Goal: Transaction & Acquisition: Book appointment/travel/reservation

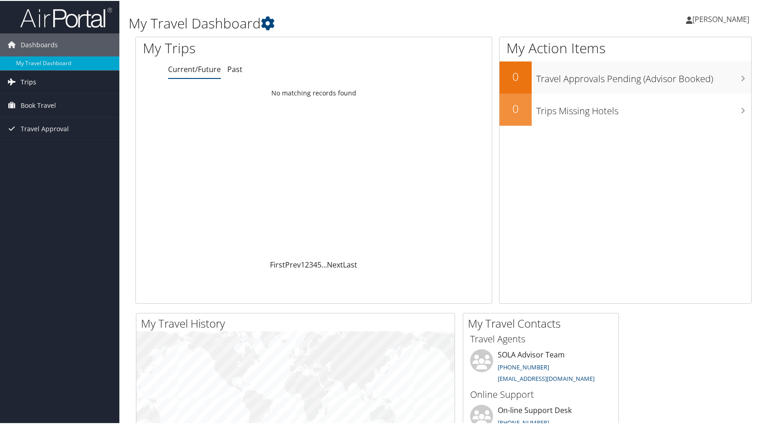
click at [37, 78] on link "Trips" at bounding box center [59, 81] width 119 height 23
click at [34, 146] on span "Book Travel" at bounding box center [38, 145] width 35 height 23
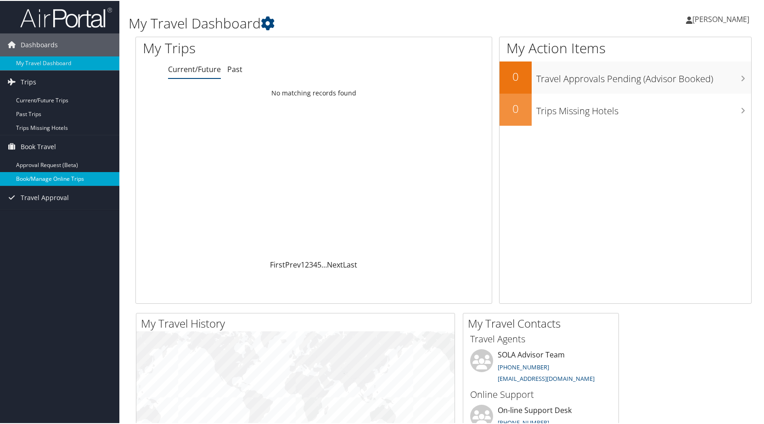
click at [36, 179] on link "Book/Manage Online Trips" at bounding box center [59, 178] width 119 height 14
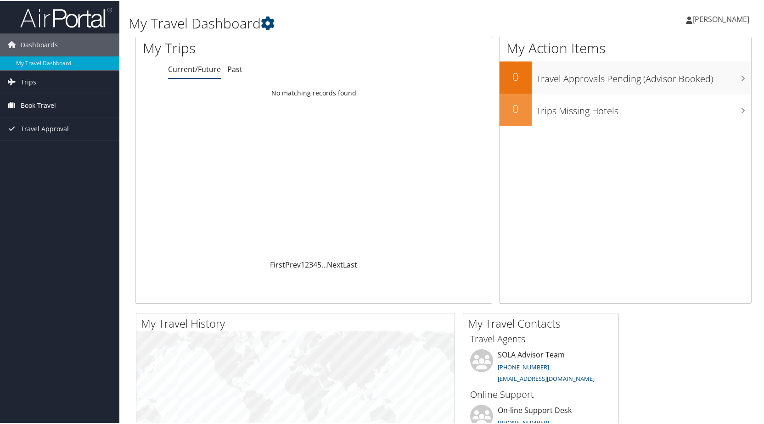
click at [34, 105] on span "Book Travel" at bounding box center [38, 104] width 35 height 23
click at [18, 156] on icon at bounding box center [12, 155] width 14 height 14
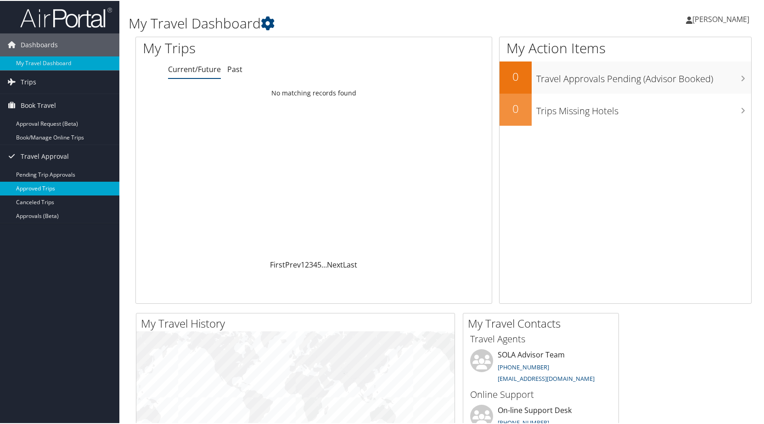
click at [41, 187] on link "Approved Trips" at bounding box center [59, 188] width 119 height 14
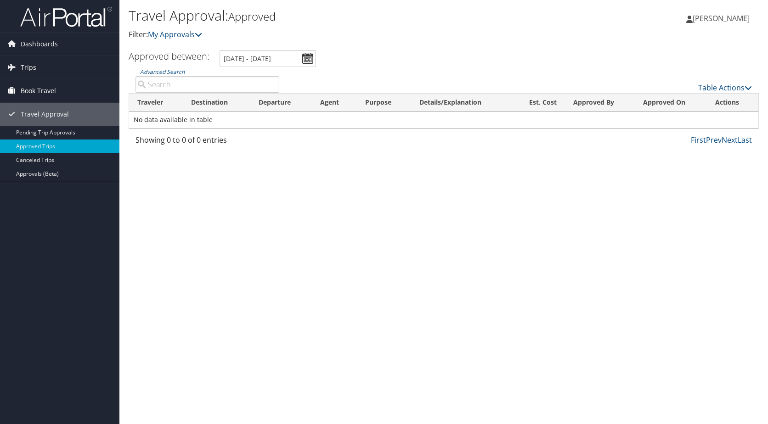
click at [36, 90] on span "Book Travel" at bounding box center [38, 90] width 35 height 23
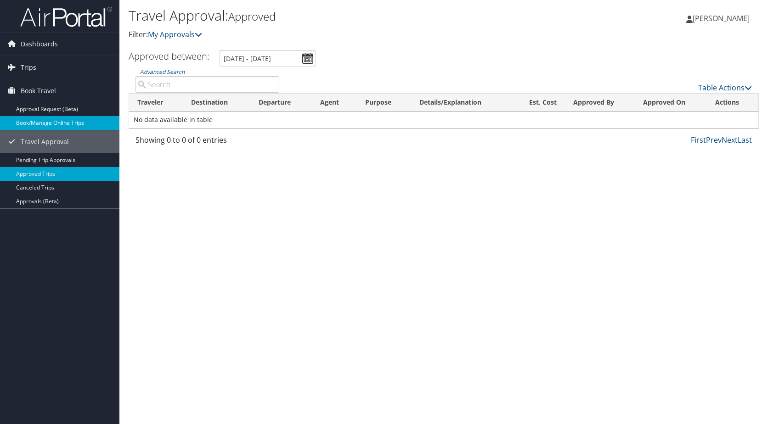
click at [28, 123] on link "Book/Manage Online Trips" at bounding box center [59, 123] width 119 height 14
